Goal: Task Accomplishment & Management: Use online tool/utility

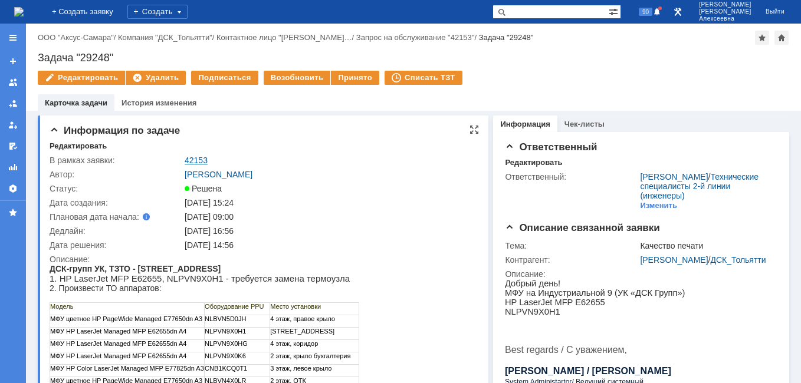
click at [193, 157] on link "42153" at bounding box center [196, 160] width 23 height 9
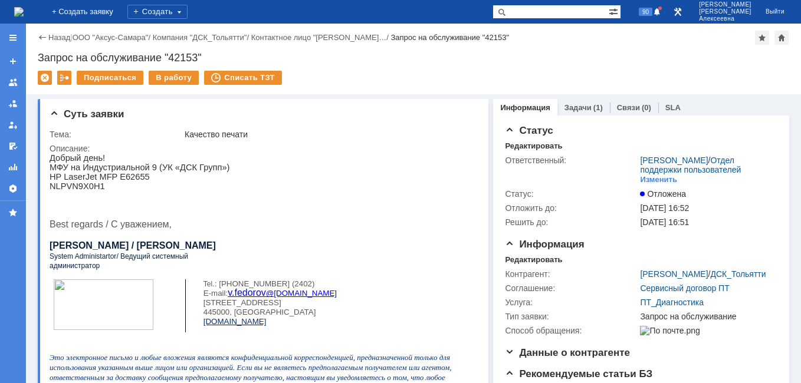
scroll to position [236, 0]
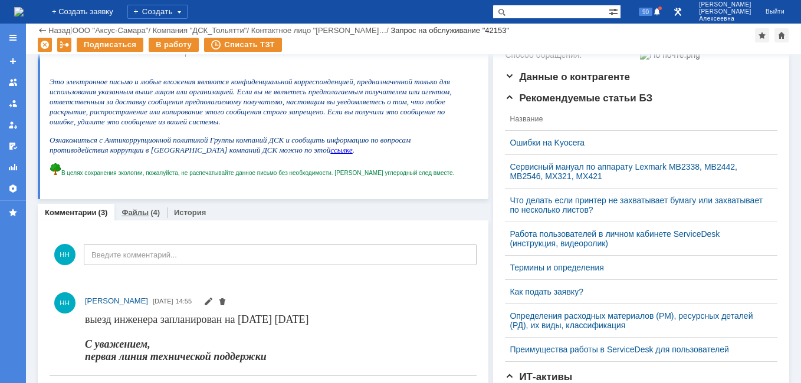
click at [132, 211] on link "Файлы" at bounding box center [135, 212] width 27 height 9
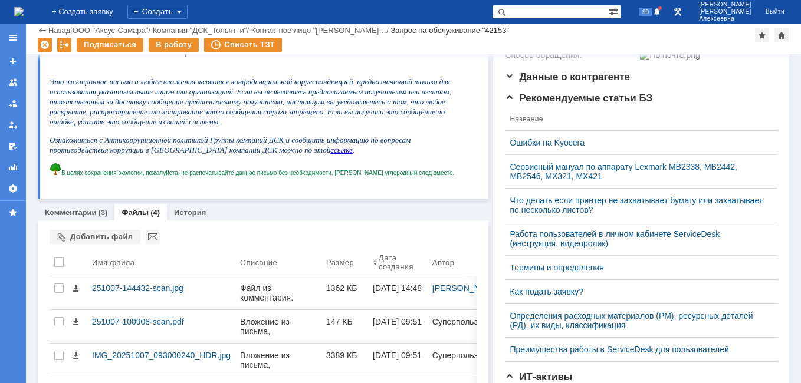
scroll to position [354, 0]
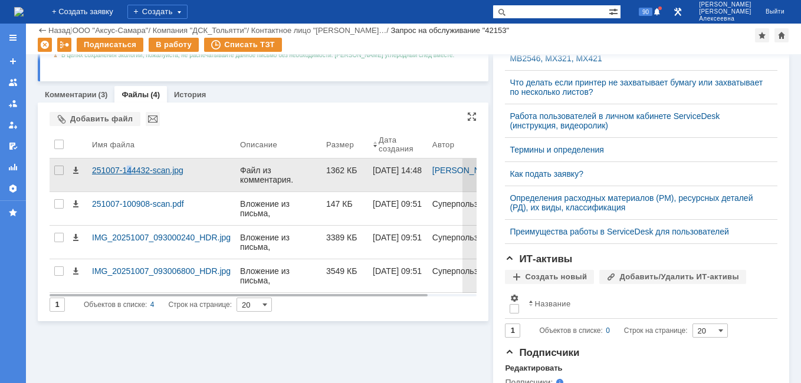
click at [129, 174] on div "251007-144432-scan.jpg" at bounding box center [161, 170] width 139 height 9
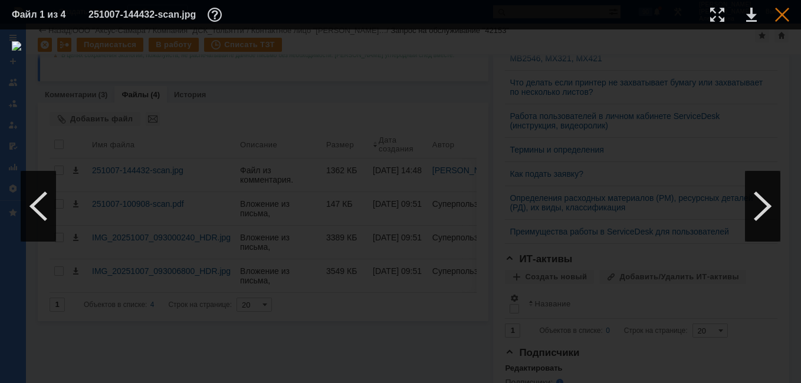
click at [781, 9] on div at bounding box center [782, 15] width 14 height 14
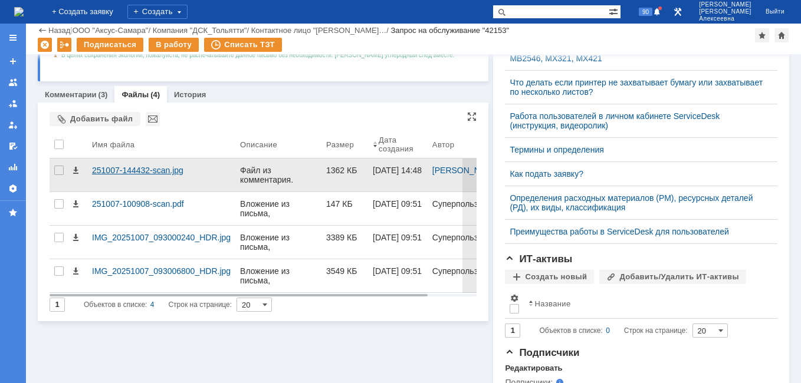
click at [130, 166] on div "251007-144432-scan.jpg" at bounding box center [161, 170] width 139 height 9
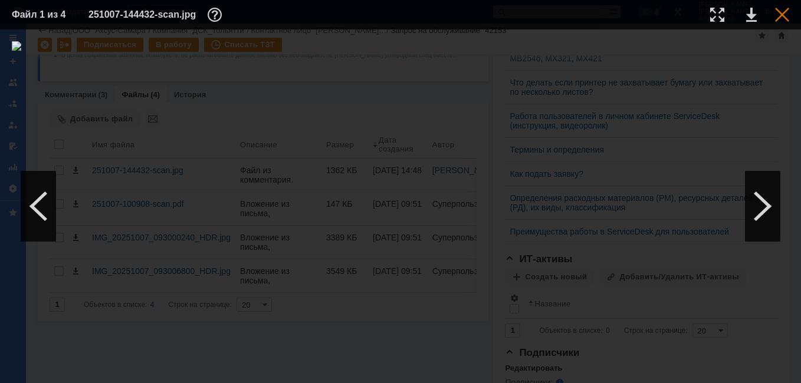
click at [788, 17] on div at bounding box center [782, 15] width 14 height 14
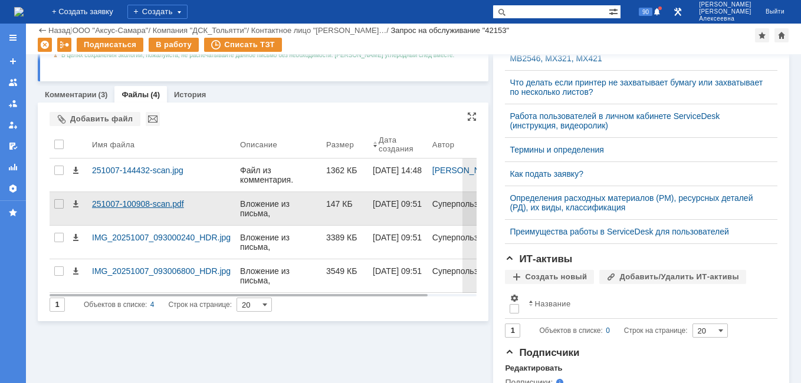
click at [127, 198] on div "251007-100908-scan.pdf" at bounding box center [161, 208] width 148 height 33
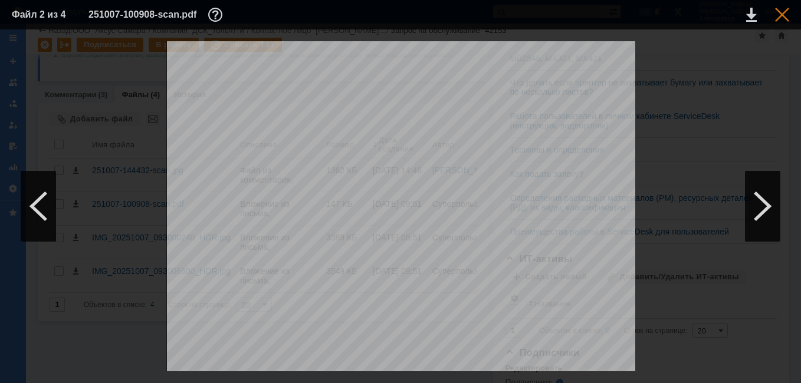
click at [789, 11] on div at bounding box center [782, 15] width 14 height 14
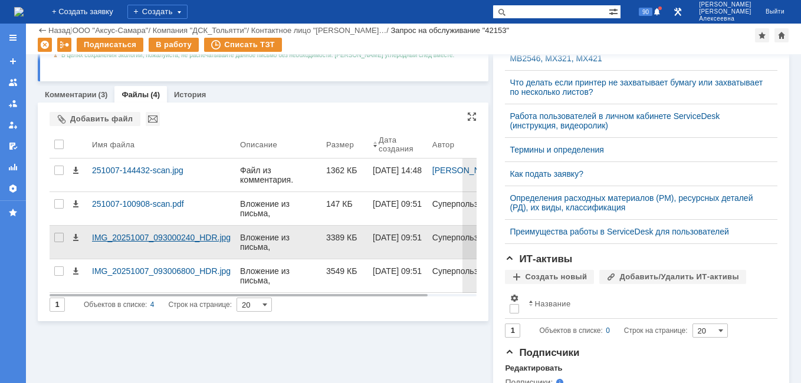
click at [133, 234] on div "IMG_20251007_093000240_HDR.jpg" at bounding box center [161, 237] width 139 height 9
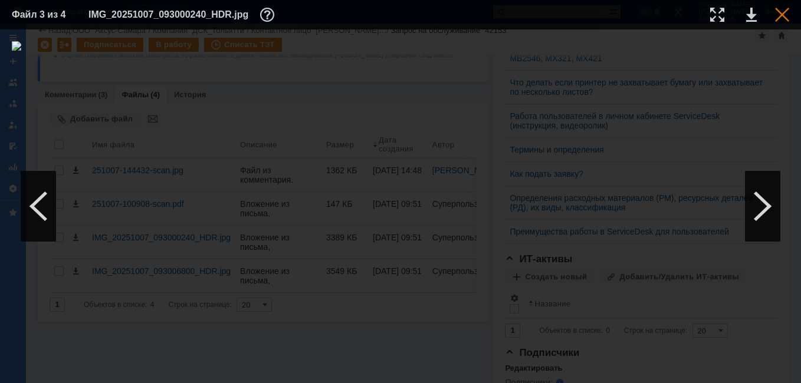
click at [782, 9] on div at bounding box center [782, 15] width 14 height 14
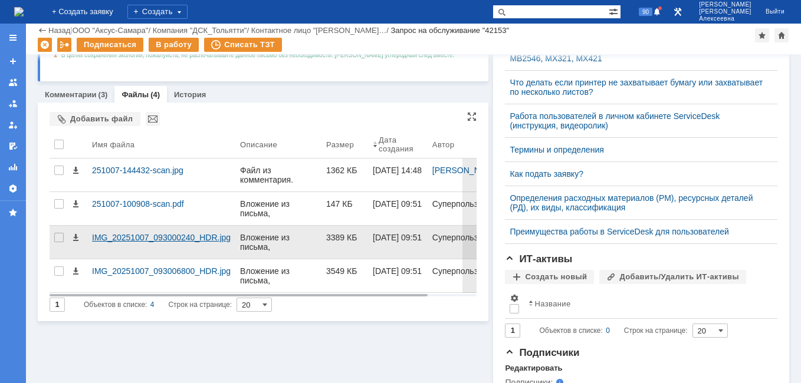
click at [150, 242] on div "IMG_20251007_093000240_HDR.jpg" at bounding box center [161, 237] width 139 height 9
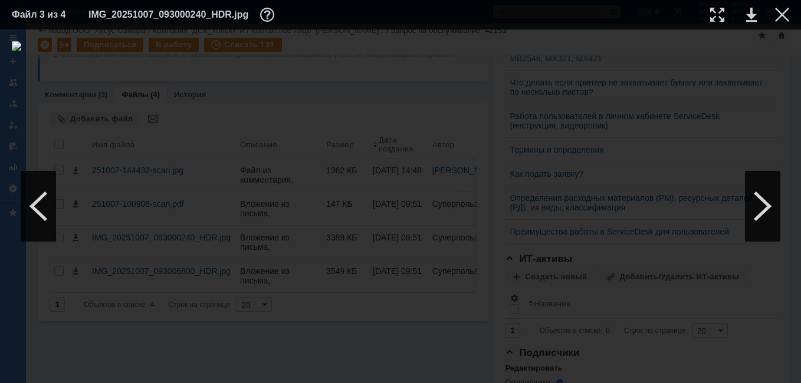
click at [790, 18] on table "Файл 3 из 4 IMG_20251007_093000240_HDR.jpg" at bounding box center [400, 14] width 801 height 29
click at [782, 9] on div at bounding box center [782, 15] width 14 height 14
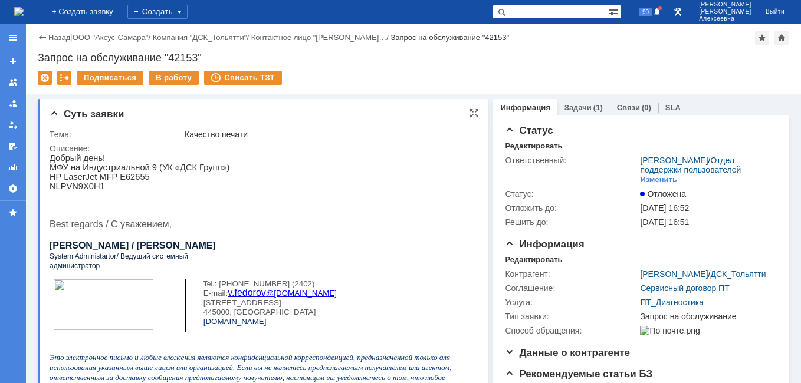
scroll to position [236, 0]
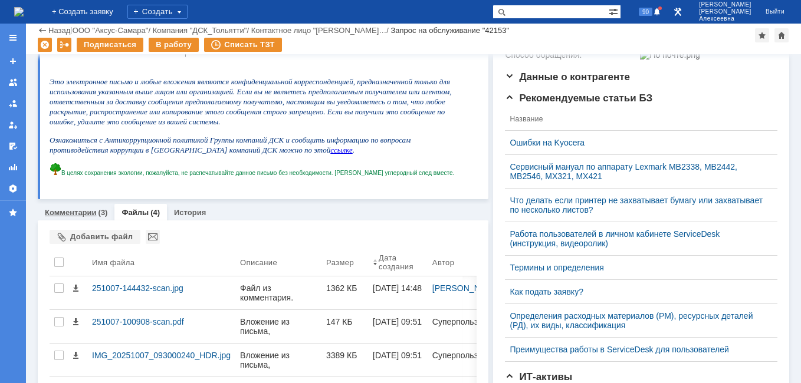
click at [68, 215] on link "Комментарии" at bounding box center [71, 212] width 52 height 9
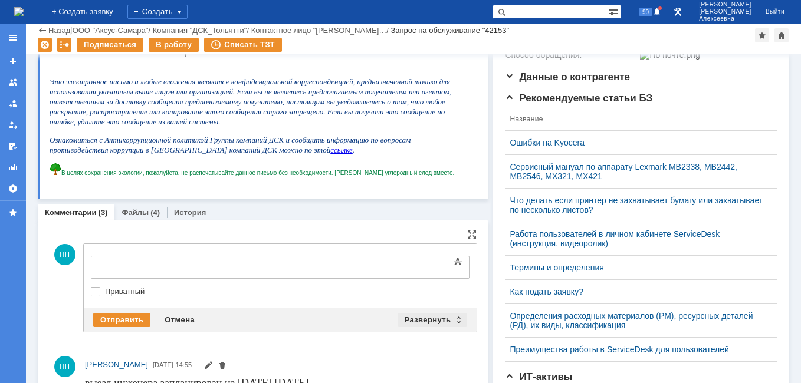
click at [452, 314] on div "Развернуть" at bounding box center [433, 320] width 70 height 14
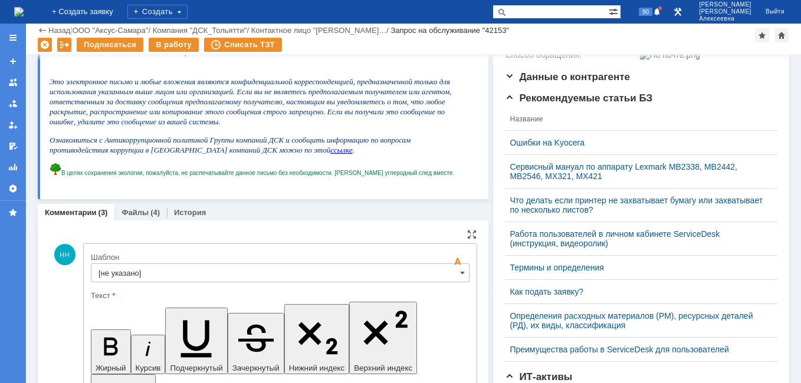
click at [450, 271] on input "[не указано]" at bounding box center [280, 273] width 379 height 19
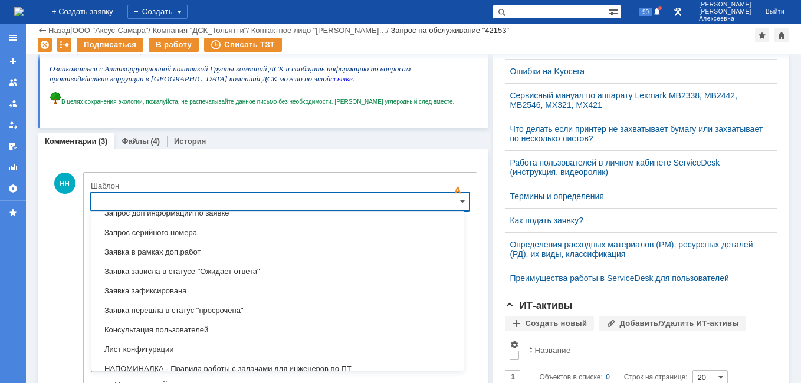
scroll to position [759, 0]
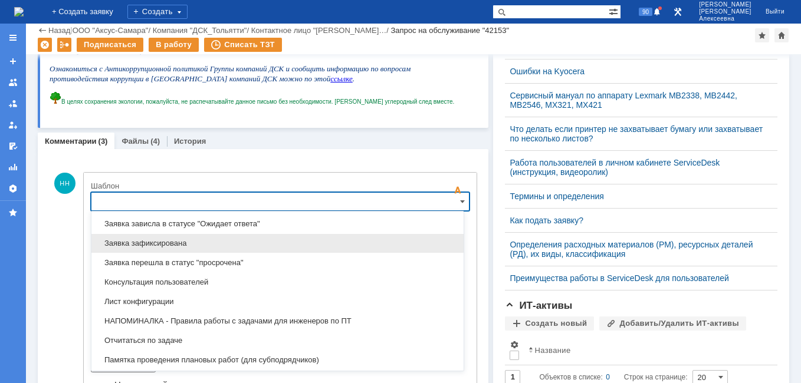
click at [168, 242] on span "Заявка зафиксирована" at bounding box center [278, 243] width 358 height 9
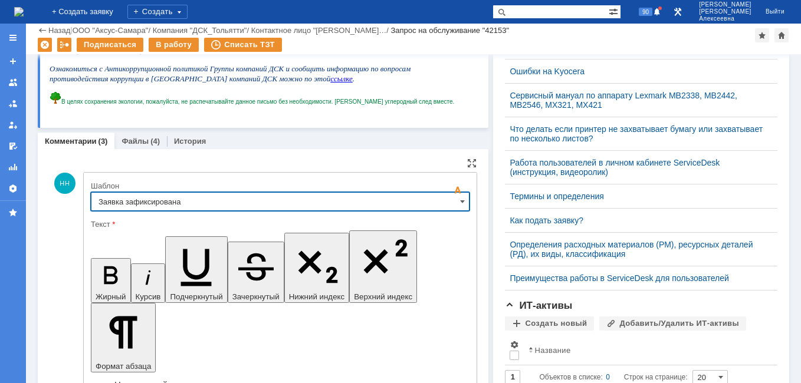
type input "Заявка зафиксирована"
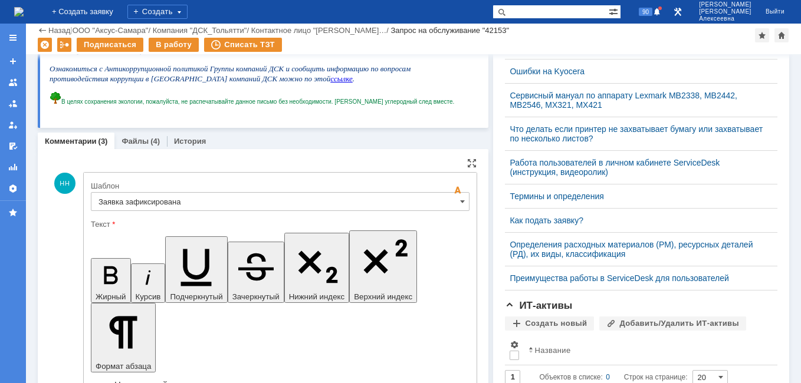
drag, startPoint x: 360, startPoint y: 2947, endPoint x: 109, endPoint y: 2941, distance: 251.4
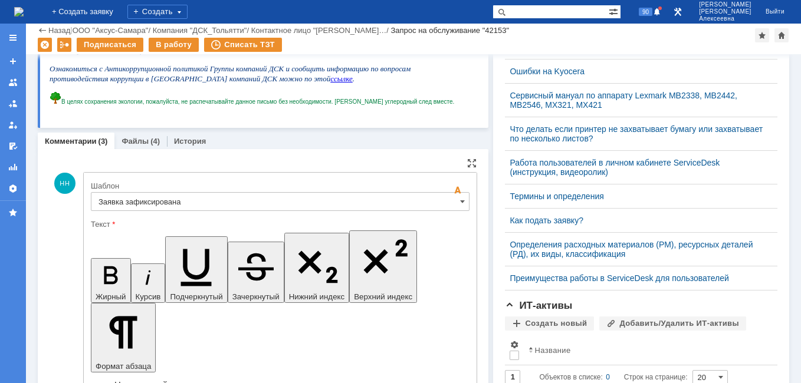
scroll to position [425, 0]
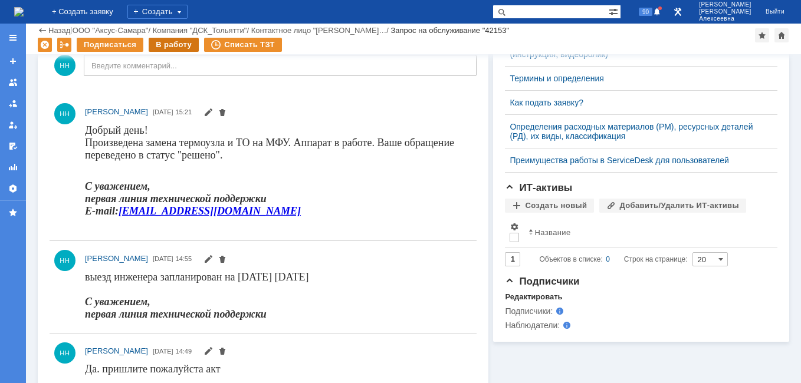
scroll to position [0, 0]
click at [171, 42] on div "В работу" at bounding box center [174, 45] width 50 height 14
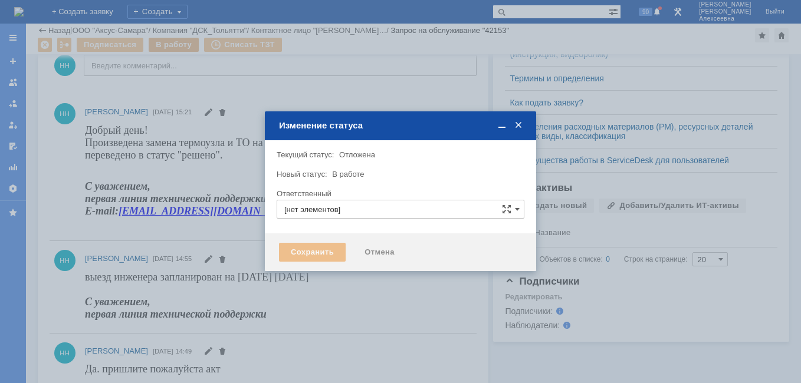
type input "[PERSON_NAME]"
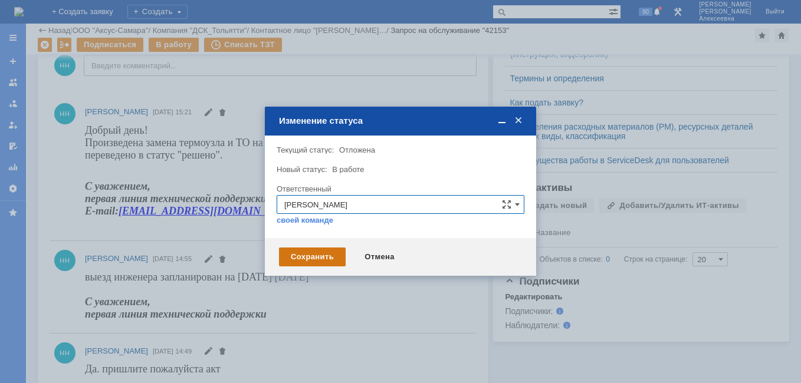
click at [306, 258] on div "Сохранить" at bounding box center [312, 257] width 67 height 19
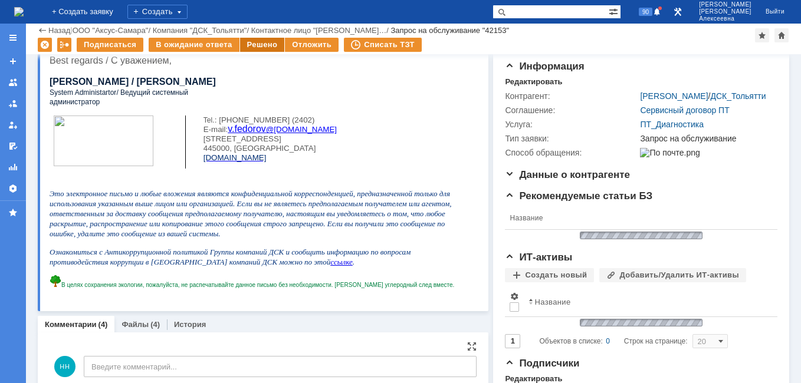
scroll to position [197, 0]
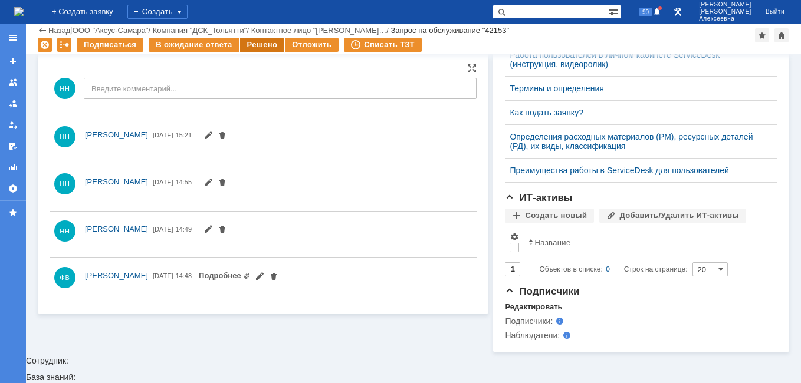
click at [257, 44] on div "Решено" at bounding box center [262, 45] width 45 height 14
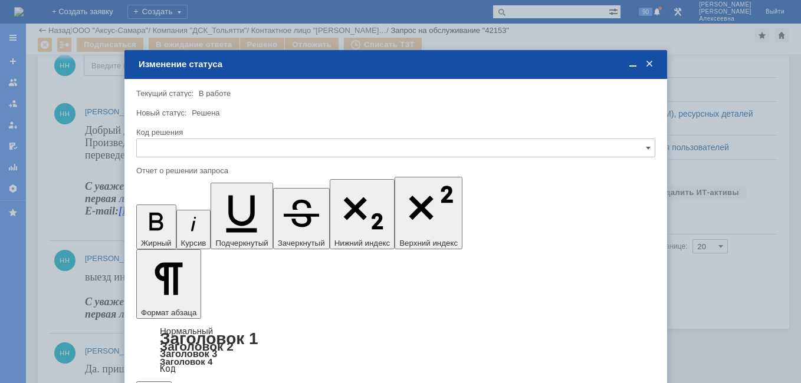
scroll to position [0, 0]
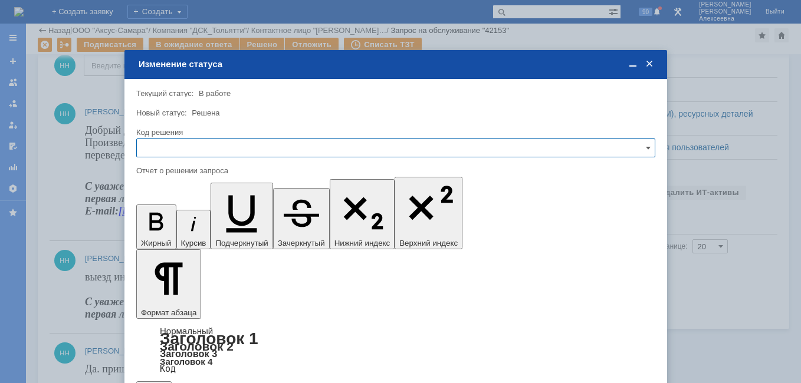
click at [633, 152] on input "text" at bounding box center [395, 148] width 519 height 19
click at [175, 229] on span "Решено" at bounding box center [396, 228] width 504 height 9
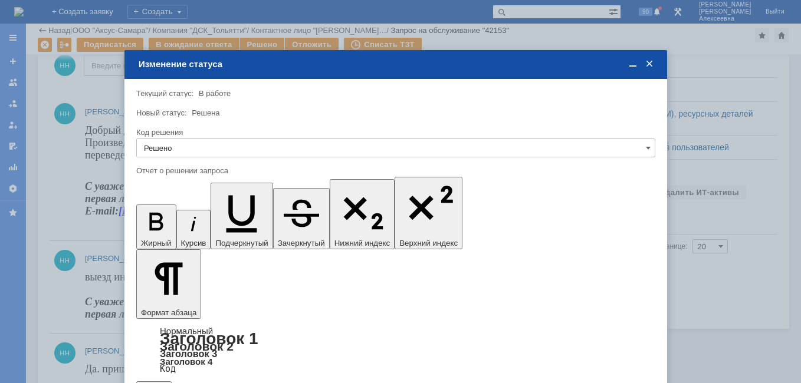
type input "Решено"
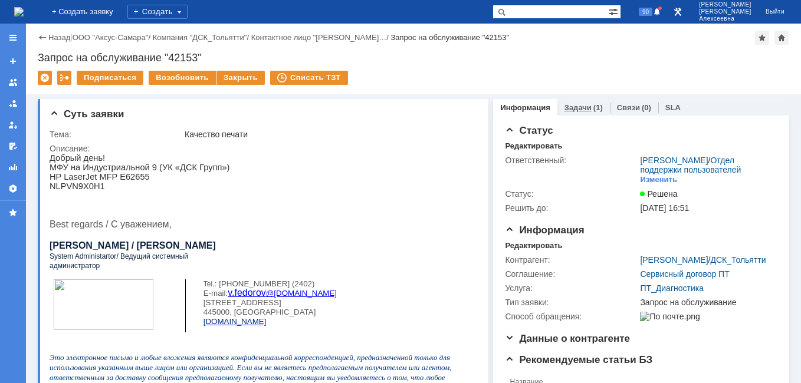
click at [575, 109] on link "Задачи" at bounding box center [578, 107] width 27 height 9
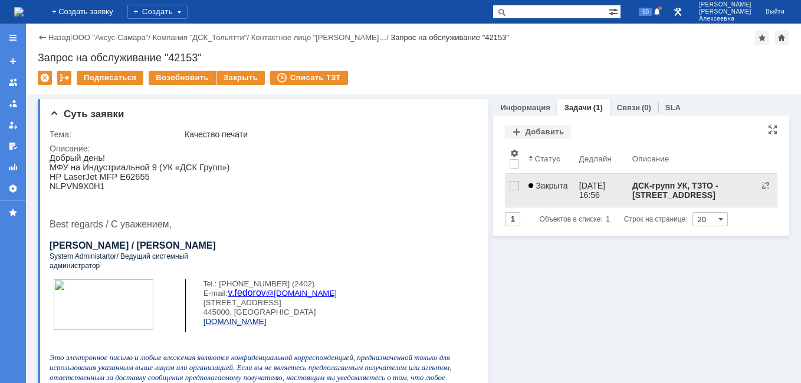
click at [559, 189] on span "Закрыта" at bounding box center [548, 185] width 39 height 9
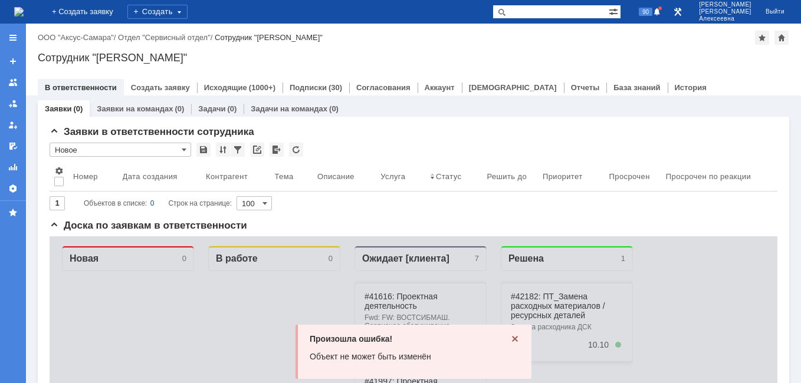
click at [24, 17] on img at bounding box center [18, 11] width 9 height 9
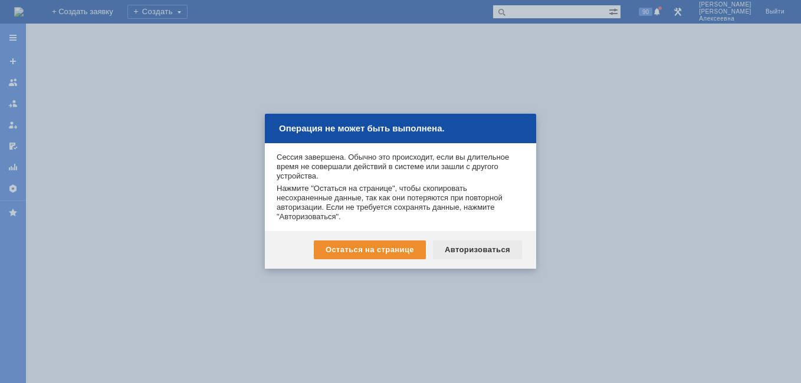
click at [477, 254] on div "Авторизоваться" at bounding box center [477, 250] width 89 height 19
